Goal: Navigation & Orientation: Find specific page/section

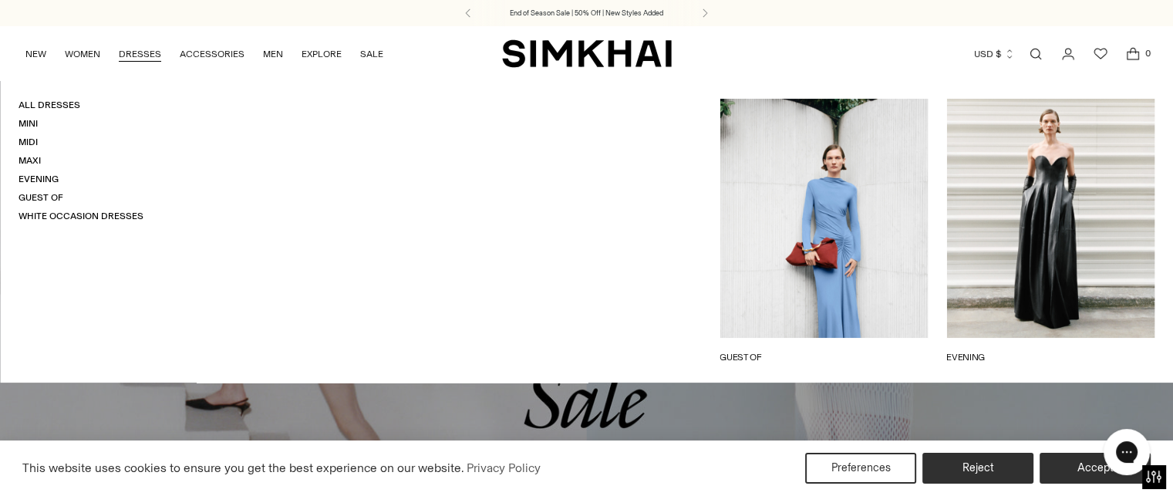
click at [141, 53] on link "DRESSES" at bounding box center [140, 54] width 42 height 34
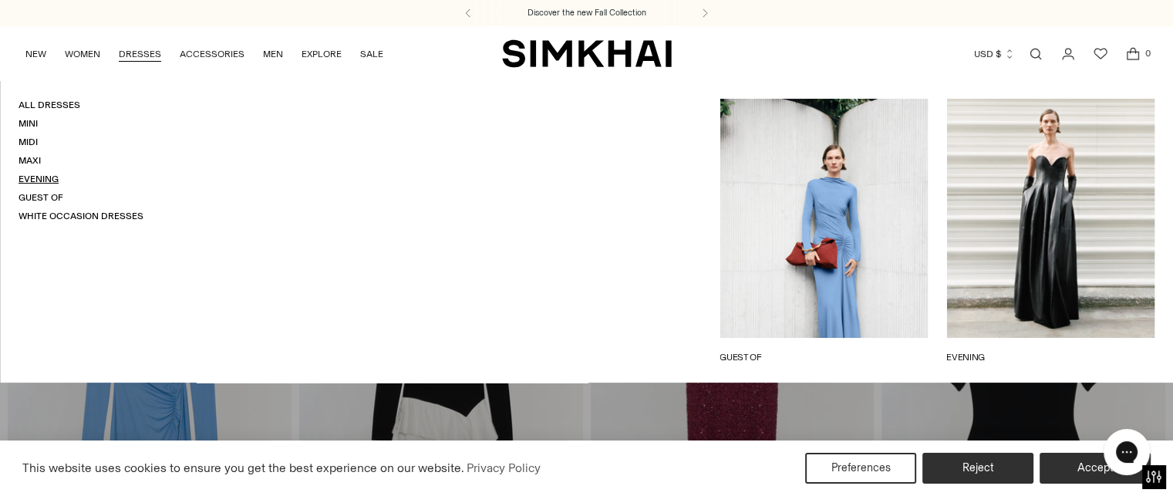
click at [46, 177] on link "Evening" at bounding box center [39, 179] width 40 height 11
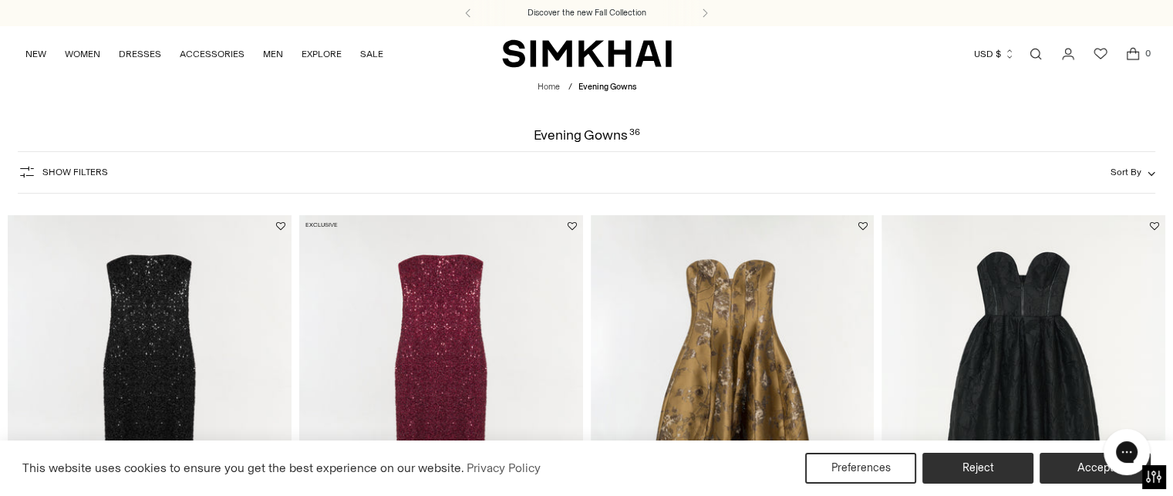
drag, startPoint x: 1181, startPoint y: 33, endPoint x: 1166, endPoint y: -89, distance: 122.8
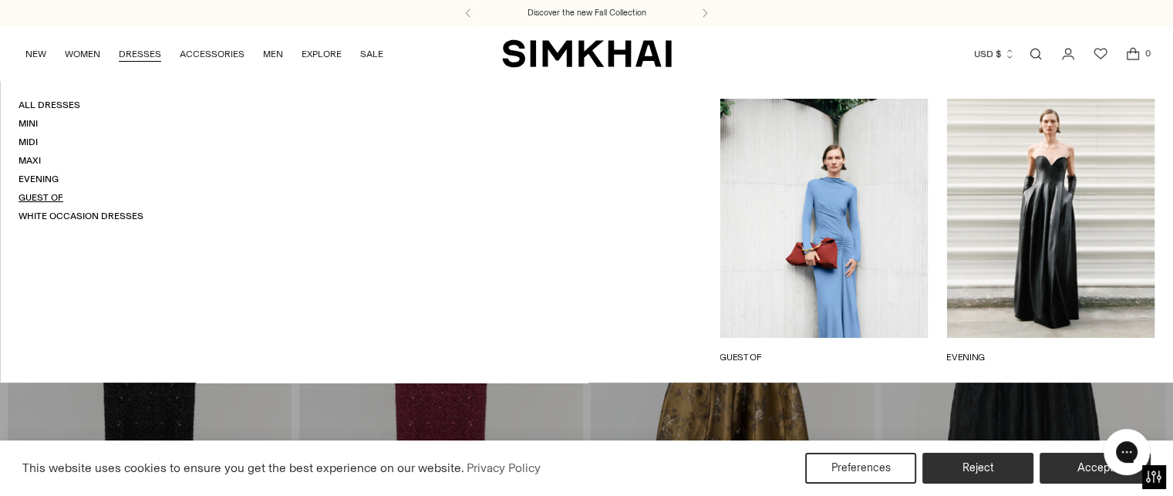
click at [46, 200] on link "Guest Of" at bounding box center [41, 197] width 45 height 11
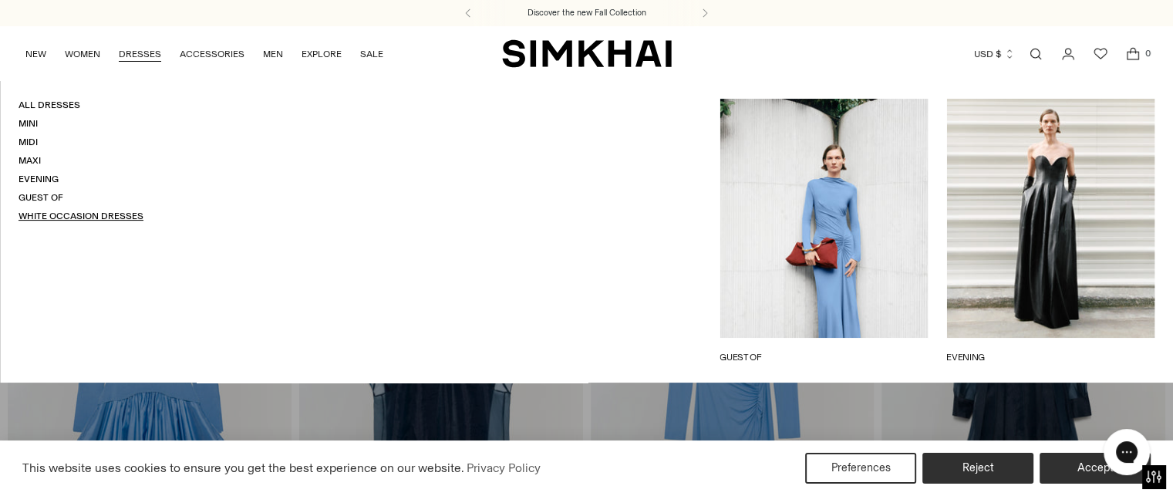
click at [83, 219] on link "White Occasion Dresses" at bounding box center [81, 216] width 125 height 11
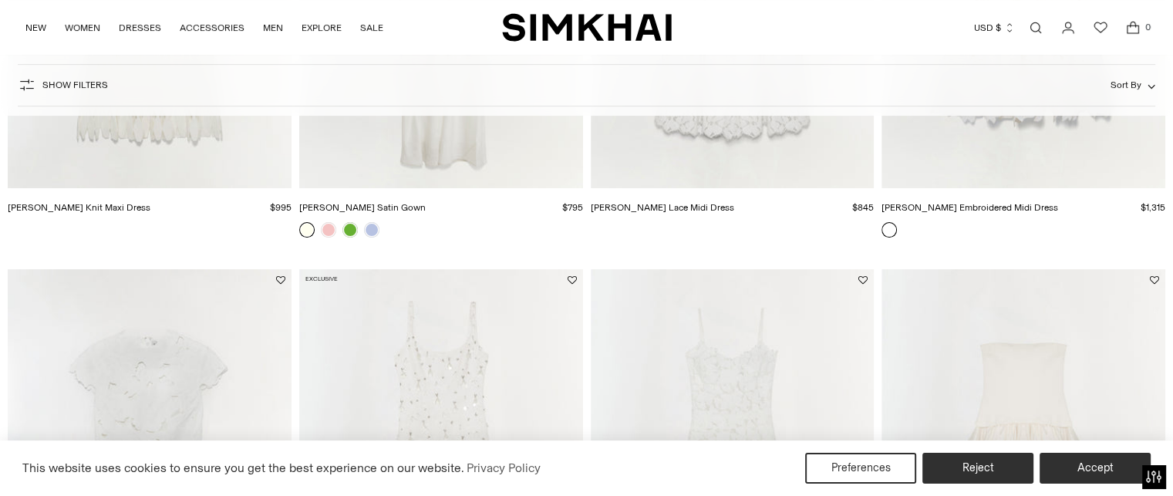
drag, startPoint x: 0, startPoint y: 0, endPoint x: 1184, endPoint y: 118, distance: 1190.0
